Goal: Find specific page/section: Find specific page/section

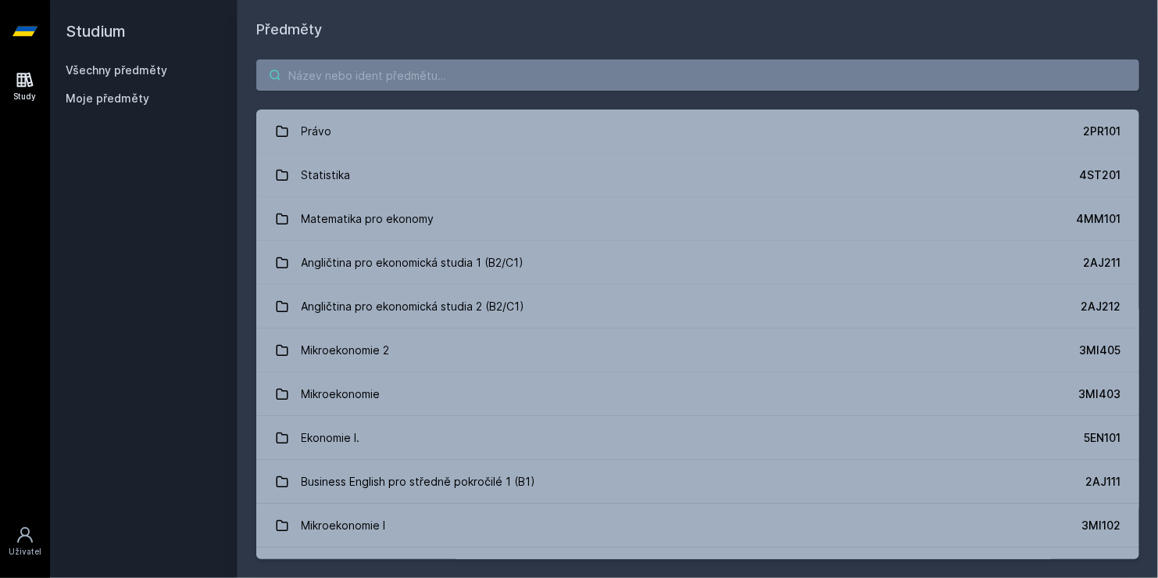
click at [377, 84] on input "search" at bounding box center [697, 74] width 883 height 31
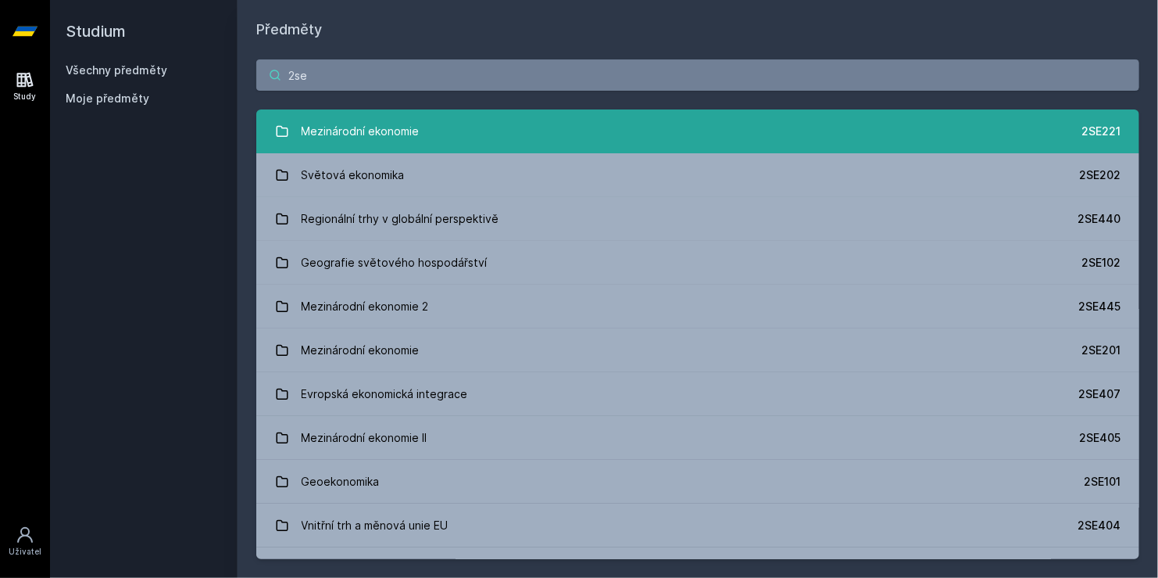
type input "2se"
click at [381, 128] on div "Mezinárodní ekonomie" at bounding box center [361, 131] width 118 height 31
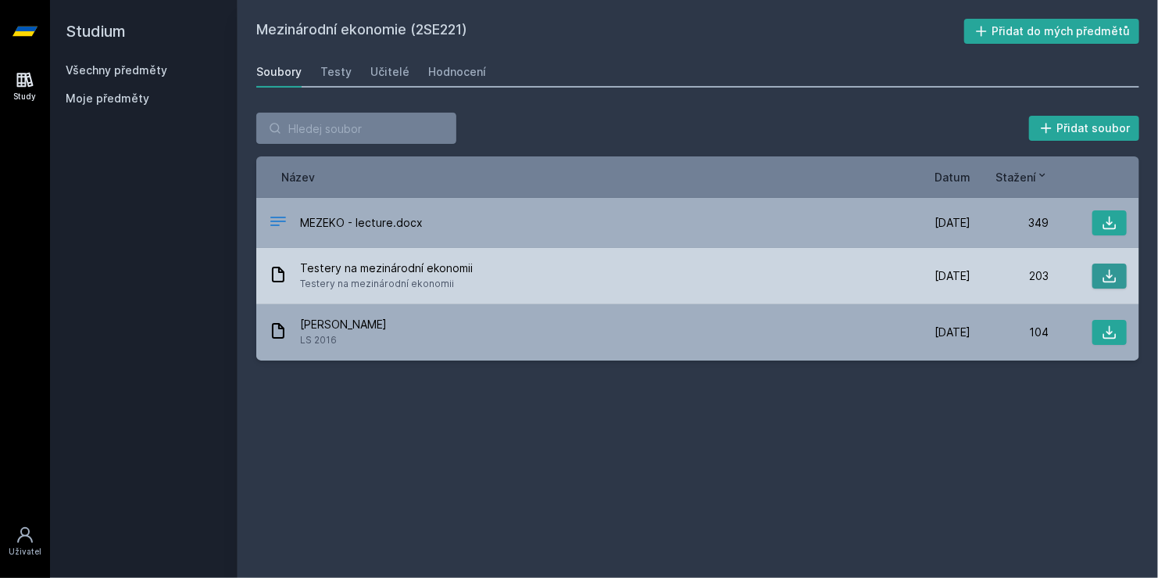
click at [1116, 275] on icon at bounding box center [1110, 276] width 16 height 16
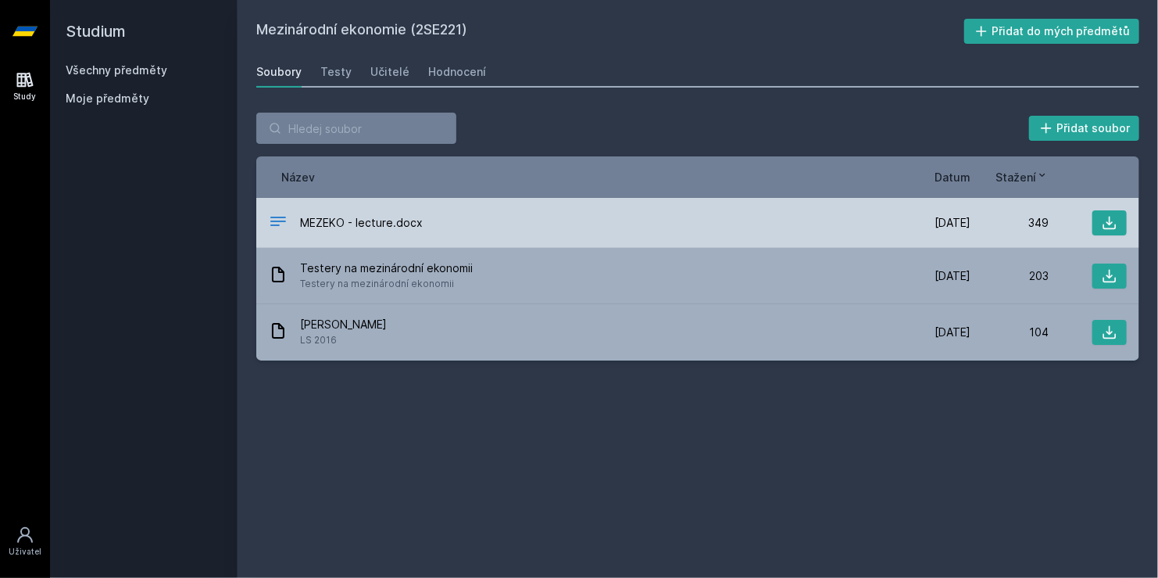
click at [392, 217] on span "MEZEKO - lecture.docx" at bounding box center [361, 223] width 123 height 16
click at [1115, 216] on icon at bounding box center [1110, 223] width 16 height 16
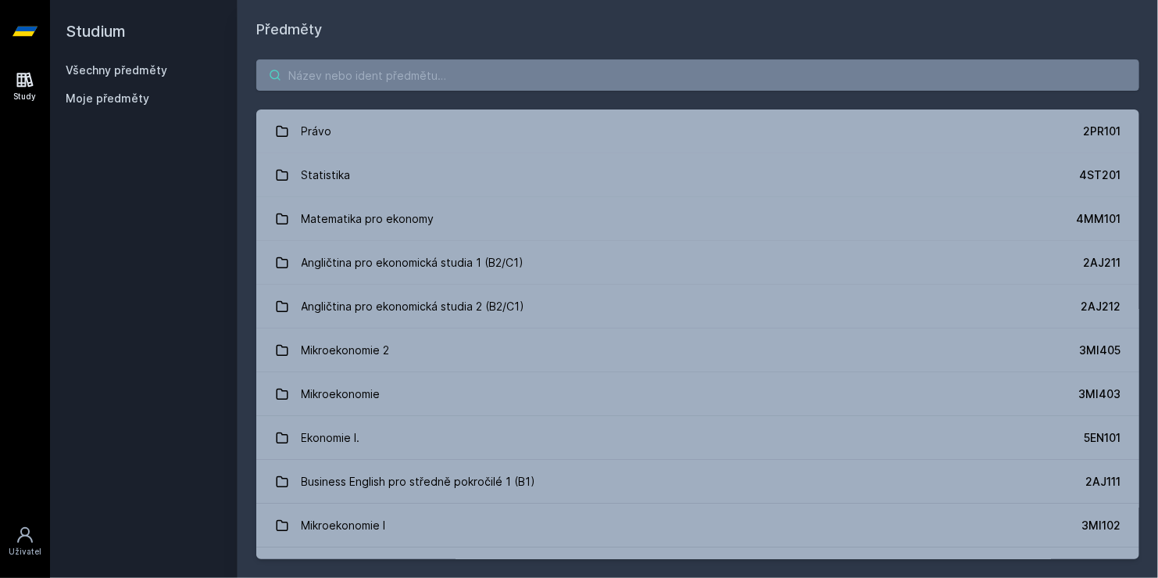
click at [296, 69] on input "search" at bounding box center [697, 74] width 883 height 31
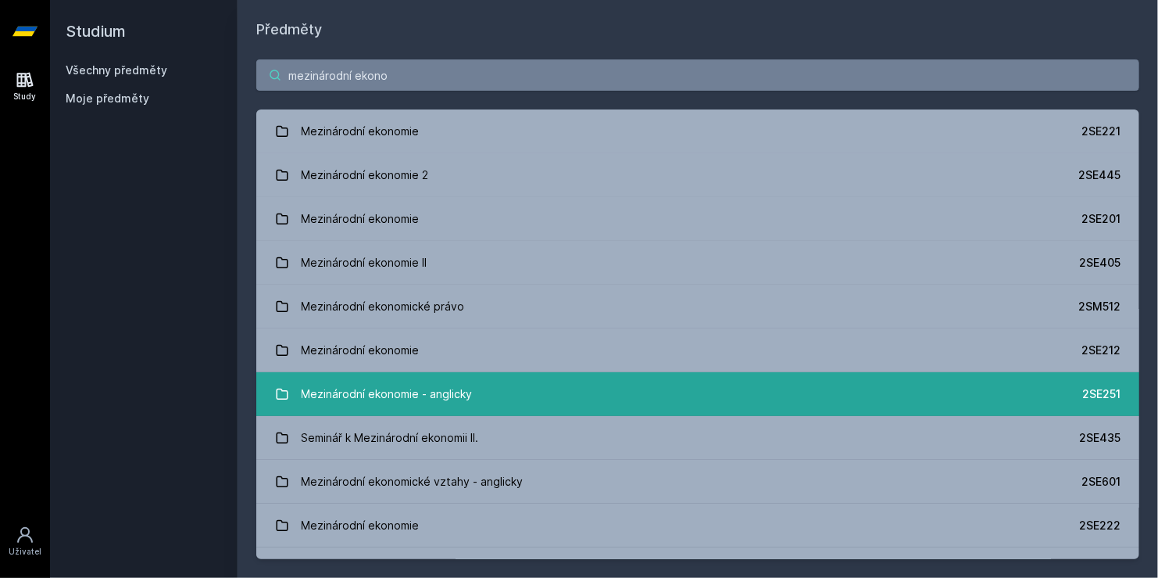
type input "mezinárodní ekono"
click at [349, 403] on div "Mezinárodní ekonomie - anglicky" at bounding box center [387, 393] width 171 height 31
